Goal: Transaction & Acquisition: Purchase product/service

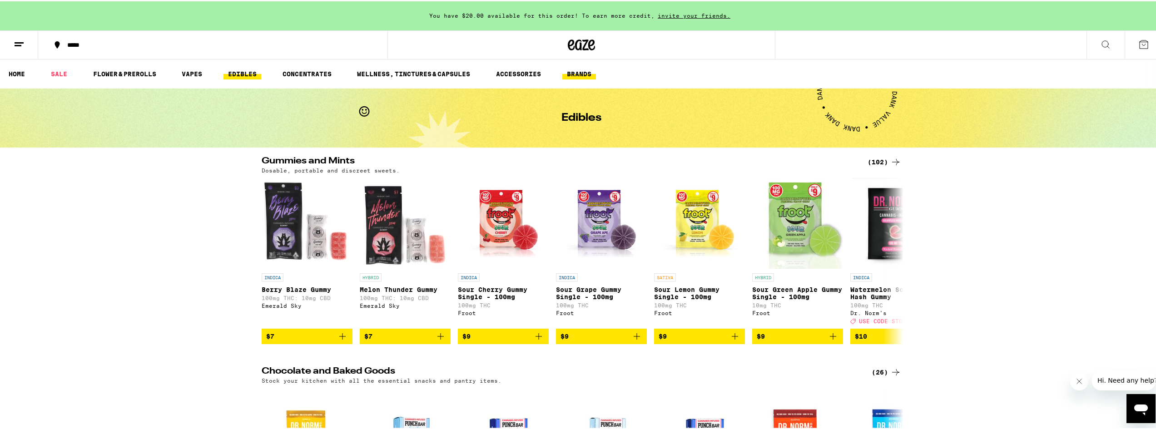
click at [579, 75] on link "BRANDS" at bounding box center [580, 72] width 34 height 11
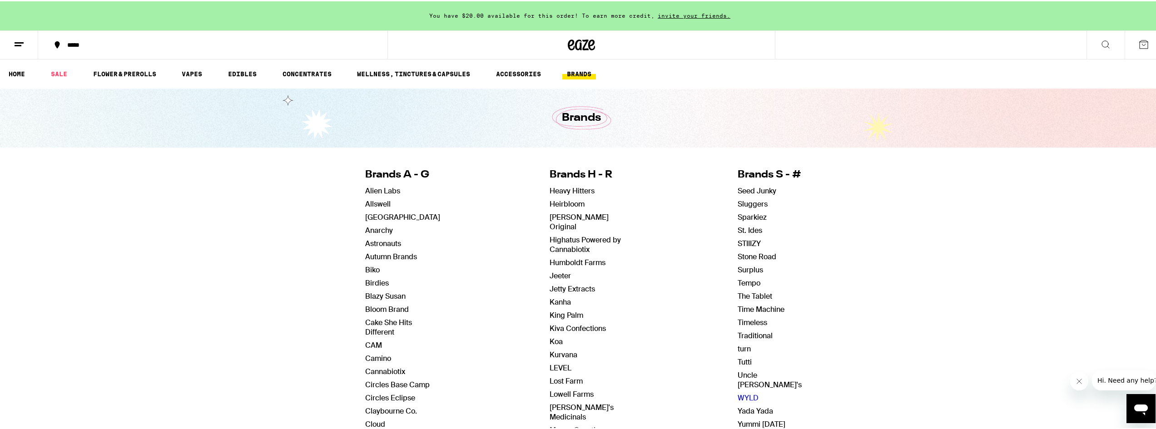
click at [744, 392] on link "WYLD" at bounding box center [748, 397] width 21 height 10
